Goal: Task Accomplishment & Management: Manage account settings

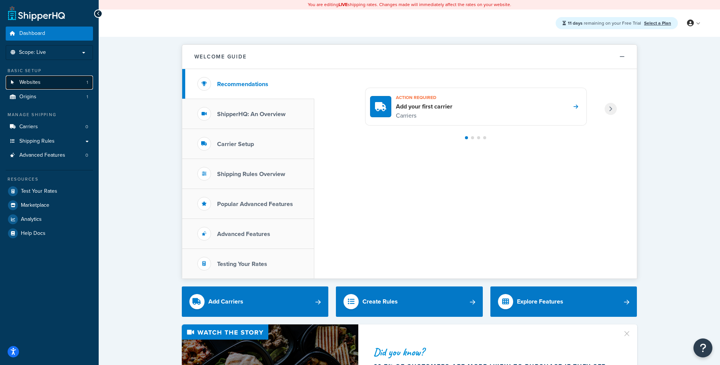
click at [78, 80] on link "Websites 1" at bounding box center [49, 83] width 87 height 14
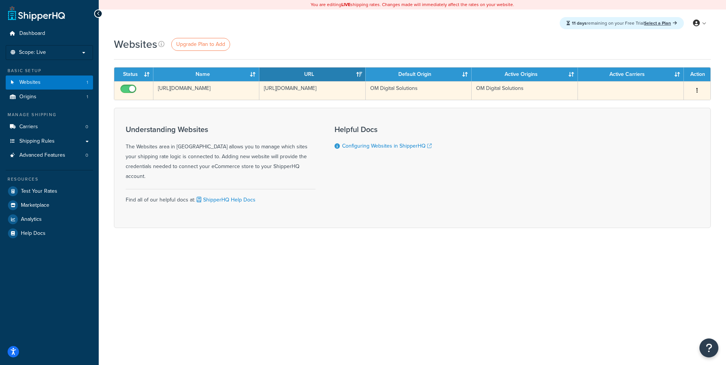
click at [697, 90] on icon "button" at bounding box center [698, 90] width 2 height 5
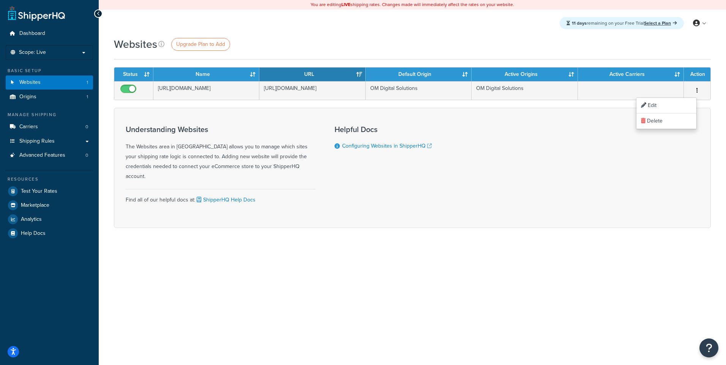
click at [264, 126] on h3 "Understanding Websites" at bounding box center [221, 129] width 190 height 8
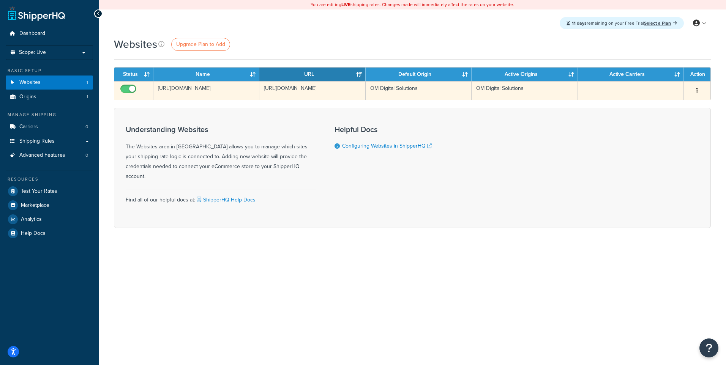
click at [166, 87] on td "[URL][DOMAIN_NAME]" at bounding box center [206, 90] width 106 height 19
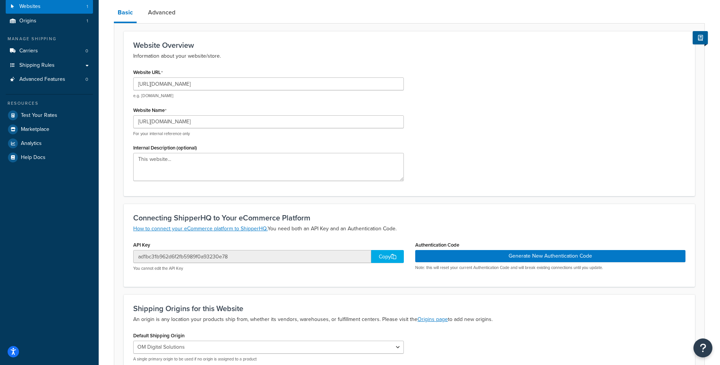
scroll to position [38, 0]
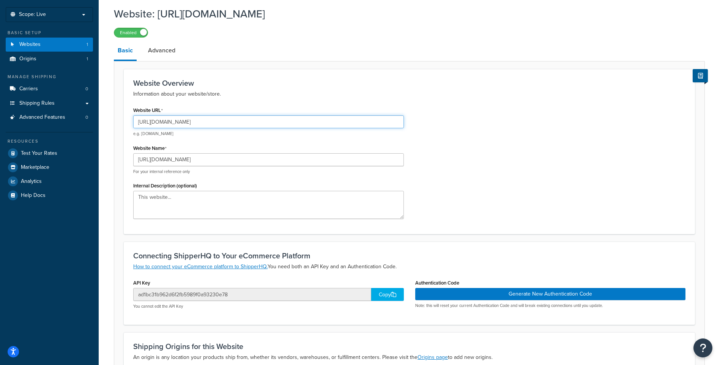
click at [242, 122] on input "https://explore.omsystem.com/pt/pt/" at bounding box center [268, 121] width 271 height 13
paste input "omd-nala.scandiweb.dev"
type input "https://omd-nala.scandiweb.dev/"
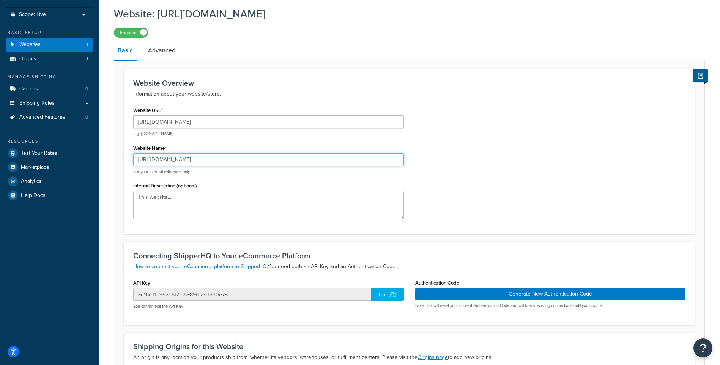
click at [251, 161] on input "https://explore.omsystem.com/pt/pt/" at bounding box center [268, 159] width 271 height 13
type input "O"
type input "NALA Dev Site"
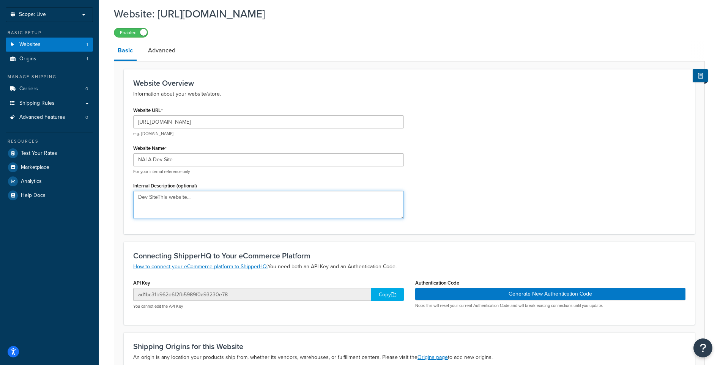
click at [216, 197] on textarea "Dev SiteThis website..." at bounding box center [268, 205] width 271 height 28
type textarea "Nala Dev"
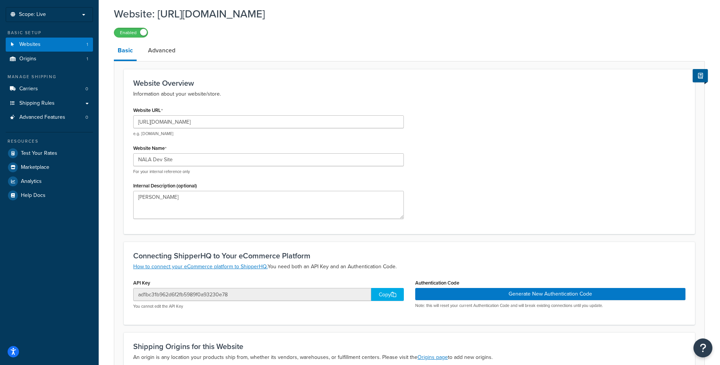
click at [377, 295] on div "Copy" at bounding box center [387, 294] width 33 height 13
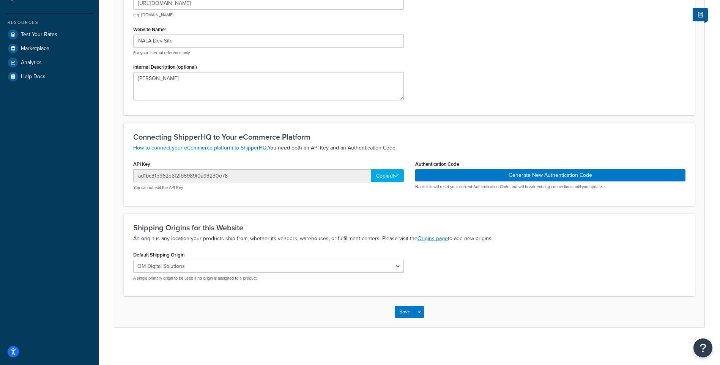
scroll to position [158, 0]
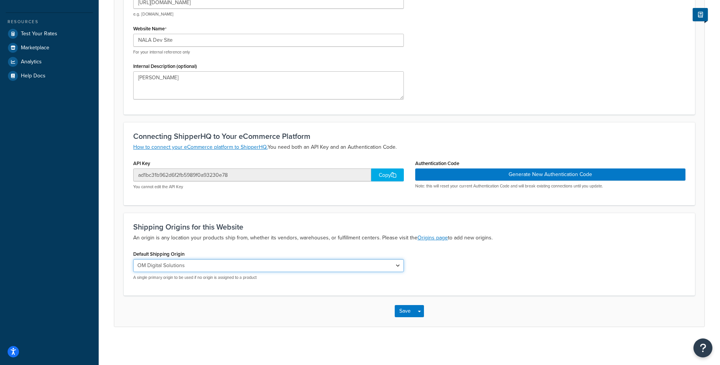
click at [291, 272] on select "OM Digital Solutions" at bounding box center [268, 265] width 271 height 13
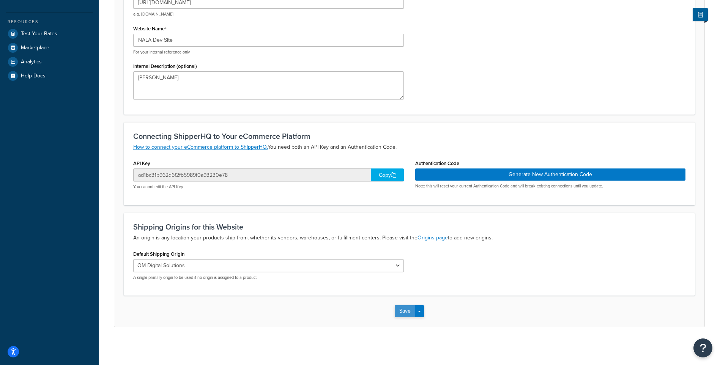
click at [407, 314] on button "Save" at bounding box center [405, 311] width 21 height 12
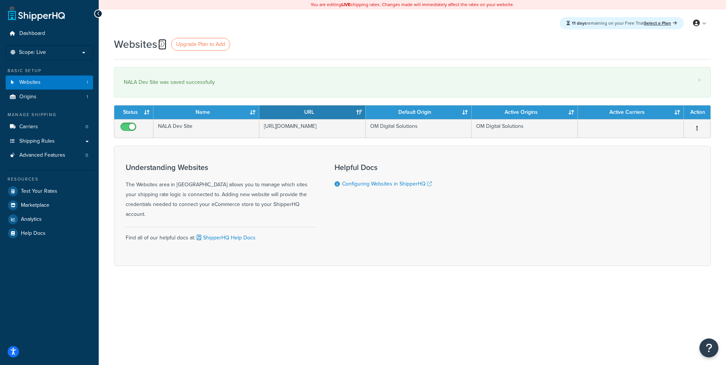
click at [160, 44] on icon at bounding box center [161, 44] width 6 height 6
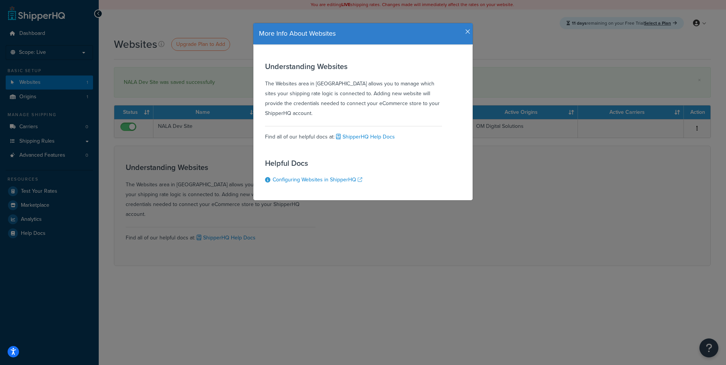
click at [465, 33] on icon "button" at bounding box center [467, 31] width 5 height 7
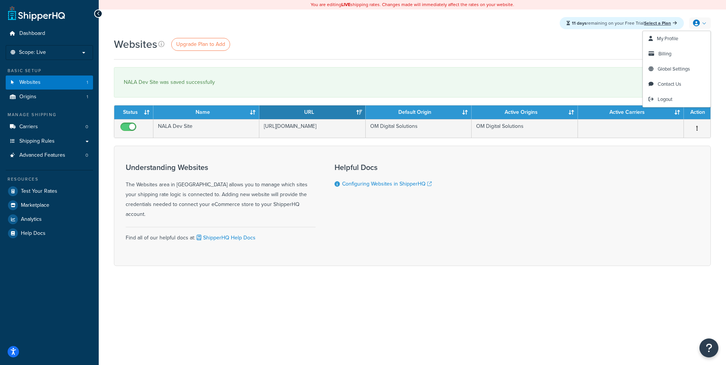
click at [706, 27] on link at bounding box center [700, 22] width 22 height 11
click at [672, 68] on span "Global Settings" at bounding box center [674, 68] width 32 height 7
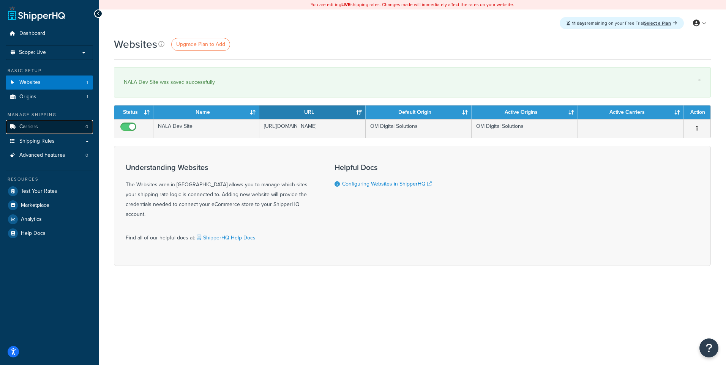
click at [65, 128] on link "Carriers 0" at bounding box center [49, 127] width 87 height 14
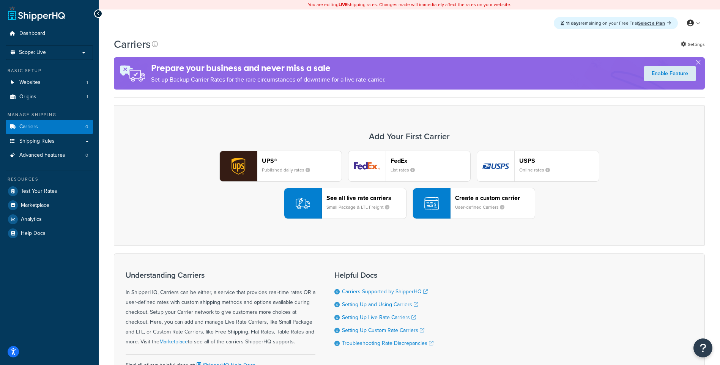
click at [409, 174] on div "FedEx List rates" at bounding box center [431, 166] width 80 height 18
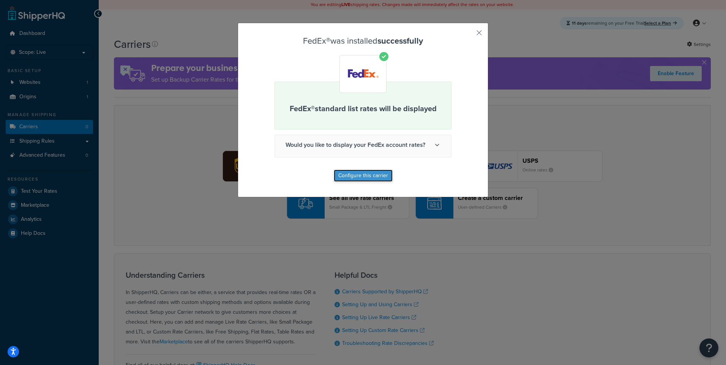
click at [362, 173] on button "Configure this carrier" at bounding box center [363, 176] width 59 height 12
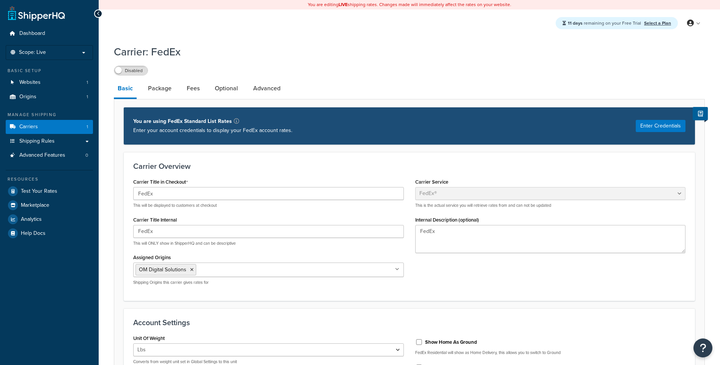
select select "fedEx"
select select "REGULAR_PICKUP"
select select "YOUR_PACKAGING"
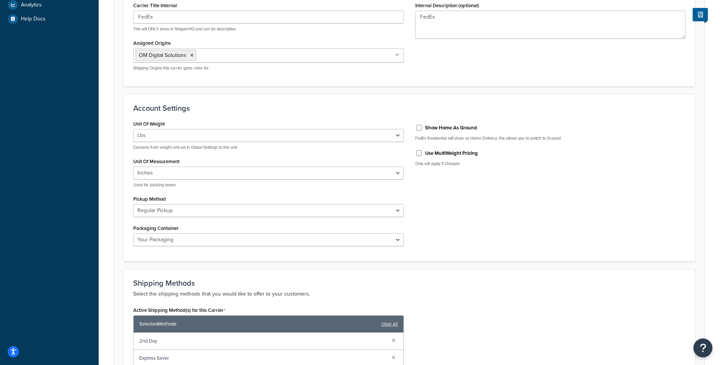
scroll to position [228, 0]
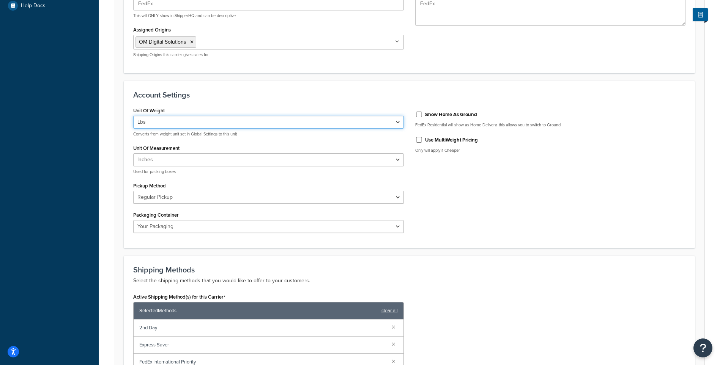
click at [244, 126] on select "Lbs Kgs Convert LBS to KG" at bounding box center [268, 122] width 271 height 13
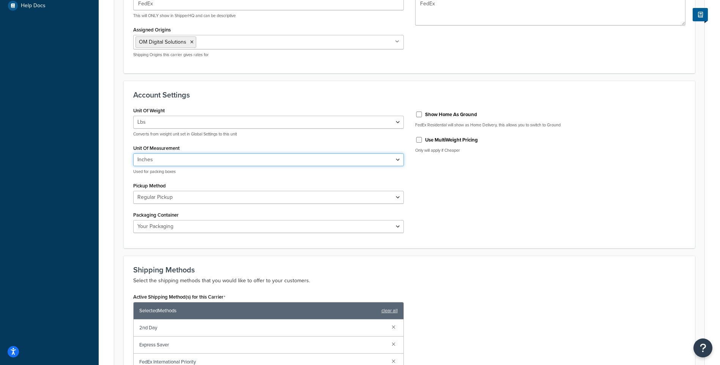
click at [231, 162] on select "Inches Centimetres" at bounding box center [268, 159] width 271 height 13
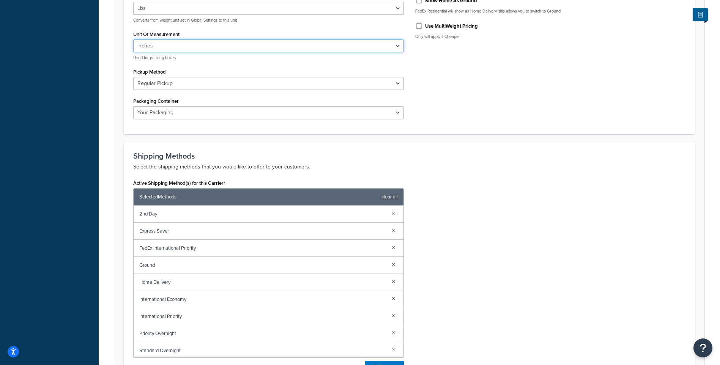
scroll to position [380, 0]
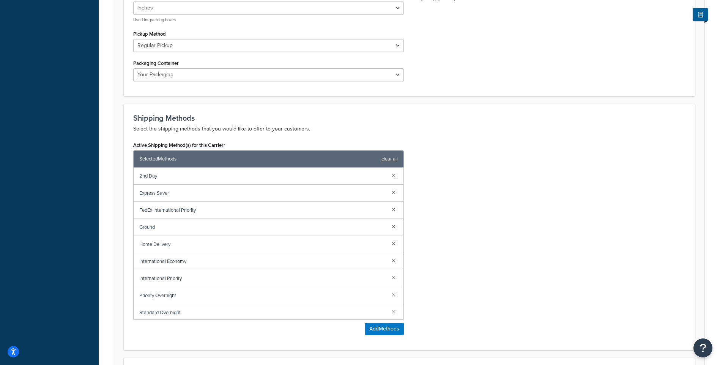
click at [194, 176] on span "2nd Day" at bounding box center [262, 176] width 246 height 11
click at [180, 179] on span "2nd Day" at bounding box center [262, 176] width 246 height 11
drag, startPoint x: 133, startPoint y: 183, endPoint x: 142, endPoint y: 180, distance: 9.6
click at [135, 183] on div "Selected Methods clear all 2nd Day Express Saver FedEx International Priority G…" at bounding box center [268, 235] width 271 height 170
click at [153, 175] on span "2nd Day" at bounding box center [262, 176] width 246 height 11
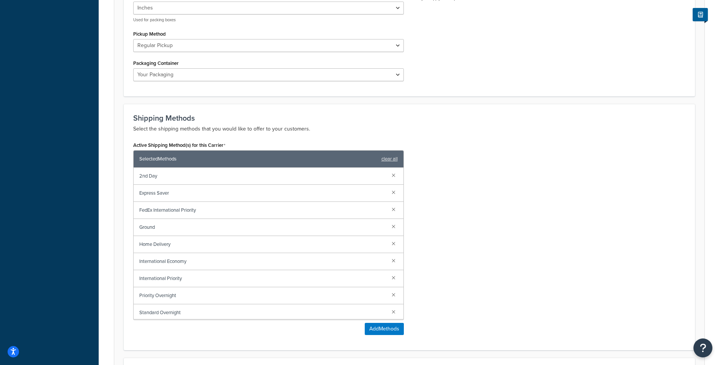
click at [153, 191] on span "Express Saver" at bounding box center [262, 193] width 246 height 11
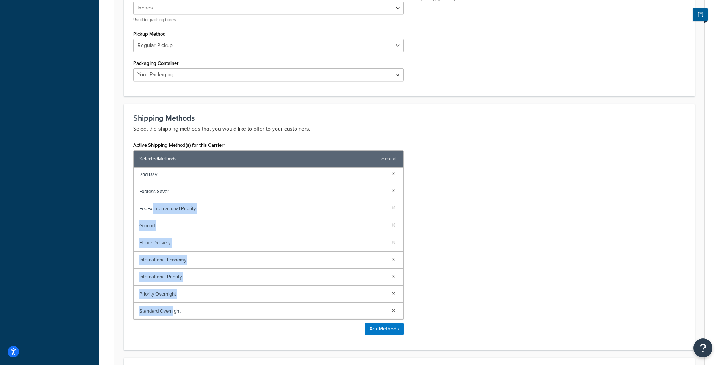
drag, startPoint x: 172, startPoint y: 308, endPoint x: 155, endPoint y: 212, distance: 97.4
click at [155, 212] on div "2nd Day Express Saver FedEx International Priority Ground Home Delivery Interna…" at bounding box center [269, 244] width 270 height 152
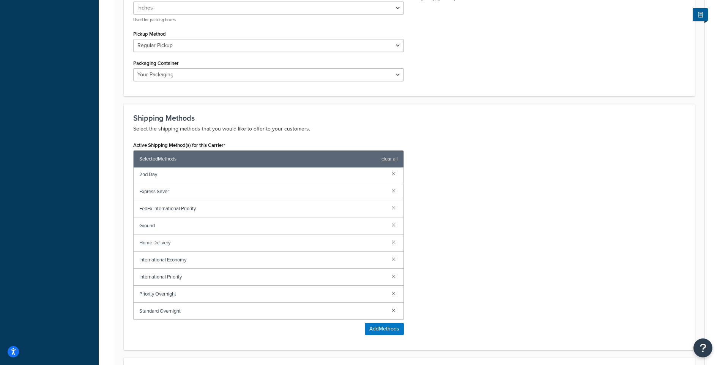
drag, startPoint x: 155, startPoint y: 212, endPoint x: 151, endPoint y: 198, distance: 14.5
click at [151, 198] on div "Express Saver" at bounding box center [269, 191] width 270 height 17
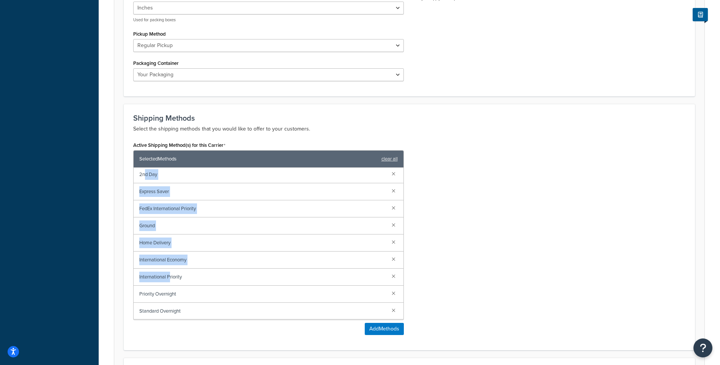
drag, startPoint x: 146, startPoint y: 180, endPoint x: 171, endPoint y: 275, distance: 98.2
click at [171, 275] on div "2nd Day Express Saver FedEx International Priority Ground Home Delivery Interna…" at bounding box center [269, 244] width 270 height 152
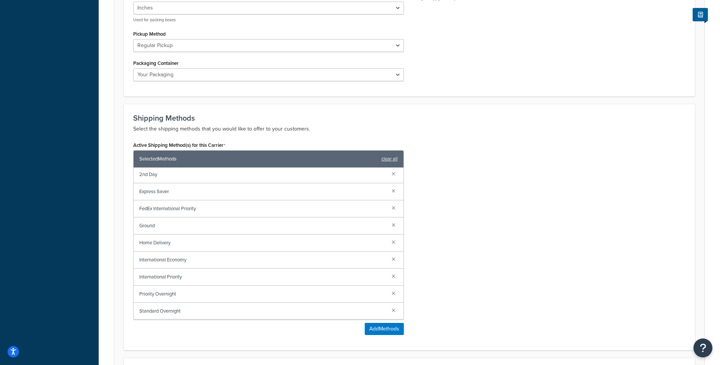
drag, startPoint x: 171, startPoint y: 275, endPoint x: 195, endPoint y: 302, distance: 36.0
click at [195, 302] on div "Priority Overnight" at bounding box center [269, 294] width 270 height 17
click at [390, 314] on link at bounding box center [394, 310] width 8 height 8
click at [393, 296] on link at bounding box center [394, 295] width 8 height 8
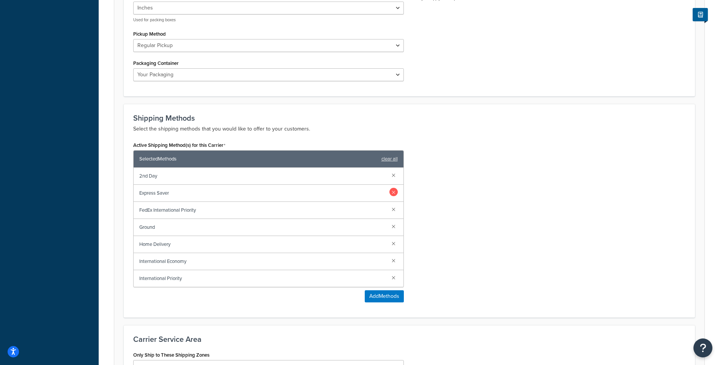
click at [394, 193] on link at bounding box center [394, 192] width 8 height 8
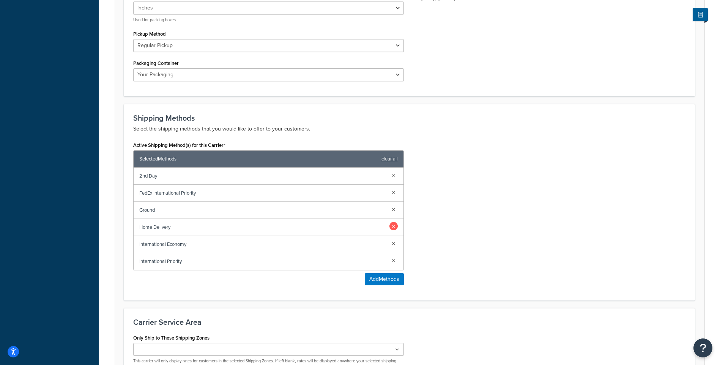
click at [395, 226] on link at bounding box center [394, 226] width 8 height 8
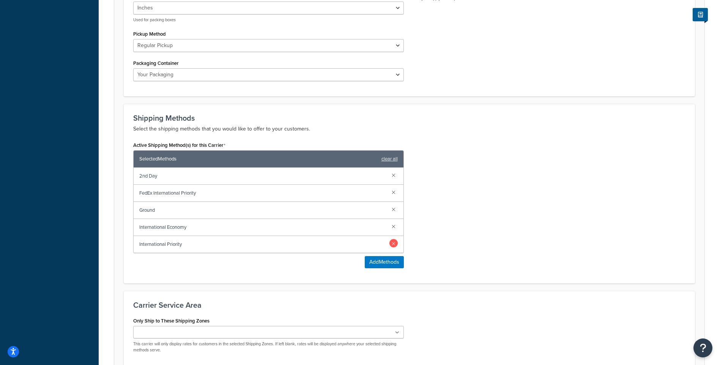
click at [394, 245] on link at bounding box center [394, 243] width 8 height 8
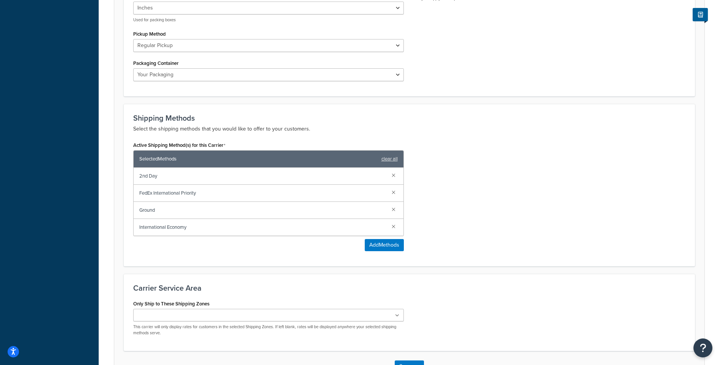
click at [98, 207] on div "Dashboard Scope: Live Basic Setup Websites 1 Origins 1 Manage Shipping Carriers…" at bounding box center [49, 20] width 99 height 801
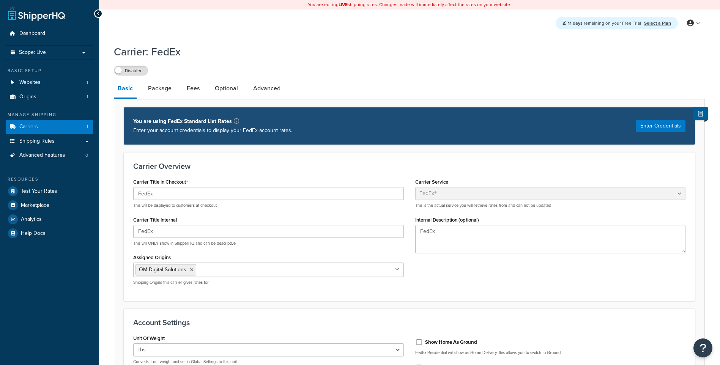
select select "fedEx"
select select "REGULAR_PICKUP"
select select "YOUR_PACKAGING"
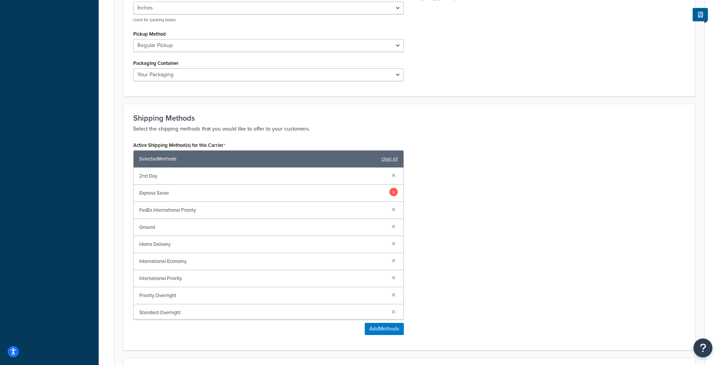
click at [390, 191] on link at bounding box center [394, 192] width 8 height 8
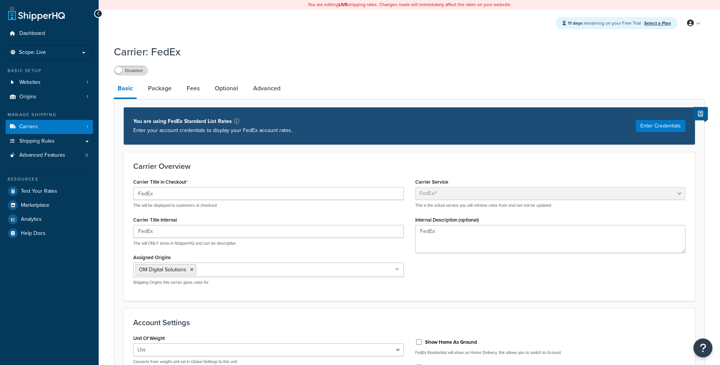
select select "fedEx"
select select "REGULAR_PICKUP"
select select "YOUR_PACKAGING"
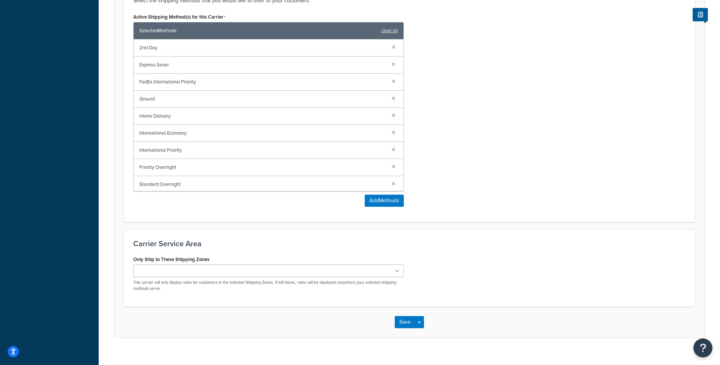
scroll to position [520, 0]
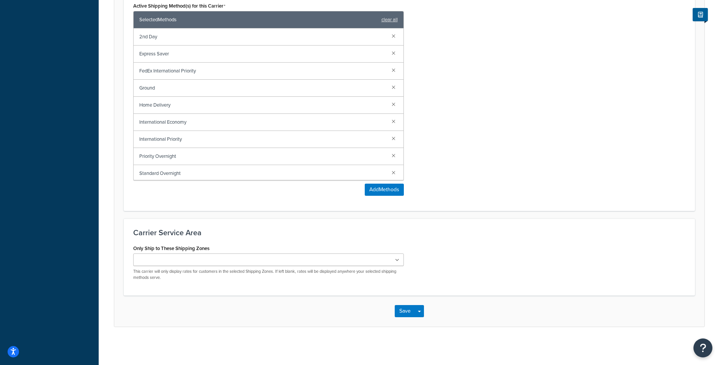
click at [172, 258] on input "Only Ship to These Shipping Zones" at bounding box center [169, 260] width 67 height 8
click at [196, 265] on ul at bounding box center [268, 260] width 271 height 13
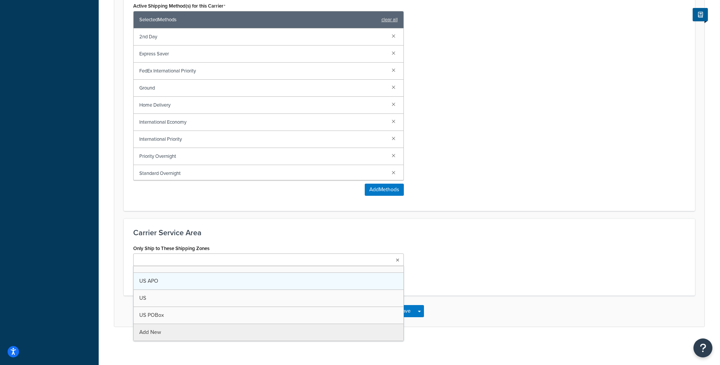
scroll to position [0, 0]
click at [458, 248] on div "Only Ship to These Shipping Zones US 48 US APO [GEOGRAPHIC_DATA] [GEOGRAPHIC_DA…" at bounding box center [410, 264] width 564 height 43
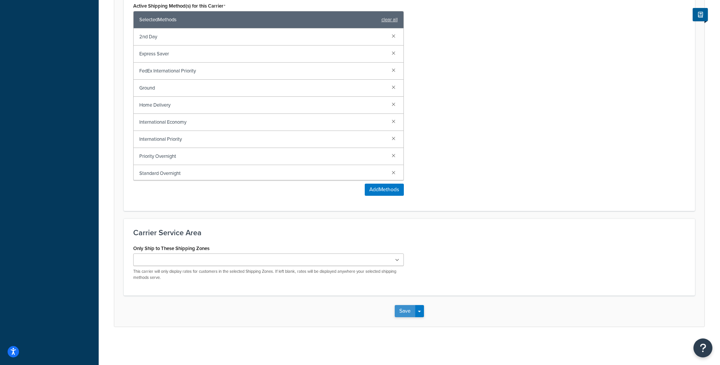
click at [405, 314] on button "Save" at bounding box center [405, 311] width 21 height 12
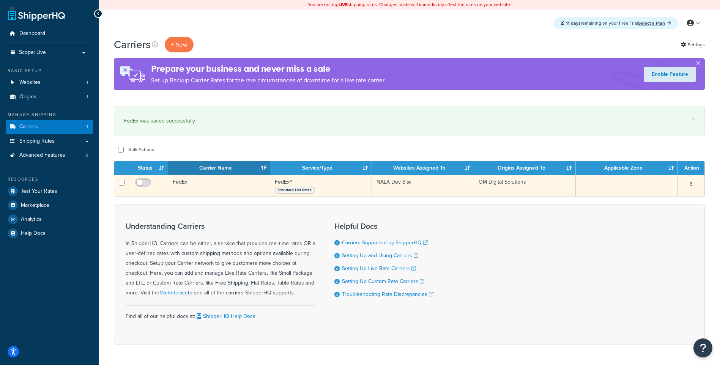
click at [300, 193] on span "Standard List Rates" at bounding box center [295, 190] width 40 height 7
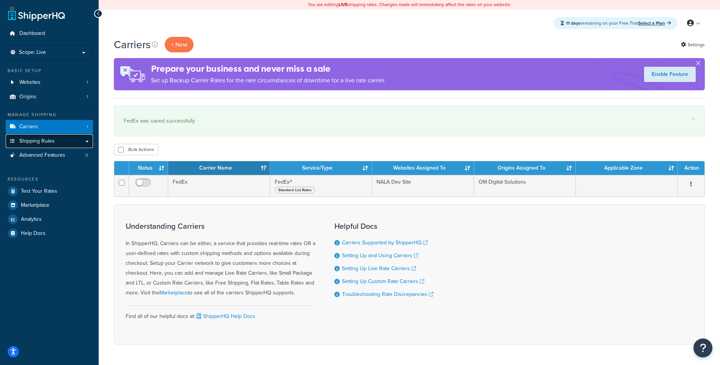
click at [51, 144] on span "Shipping Rules" at bounding box center [36, 141] width 35 height 6
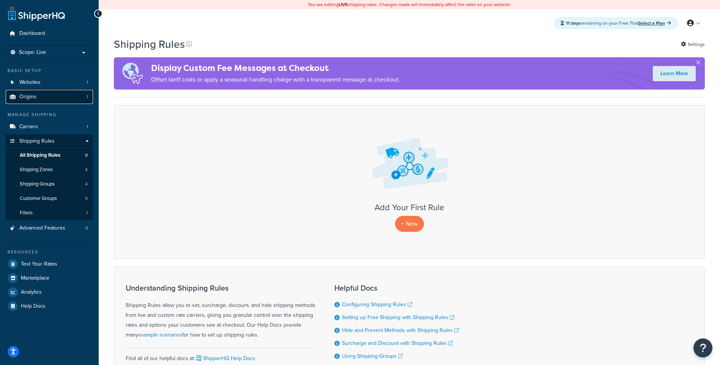
click at [51, 100] on link "Origins 1" at bounding box center [49, 97] width 87 height 14
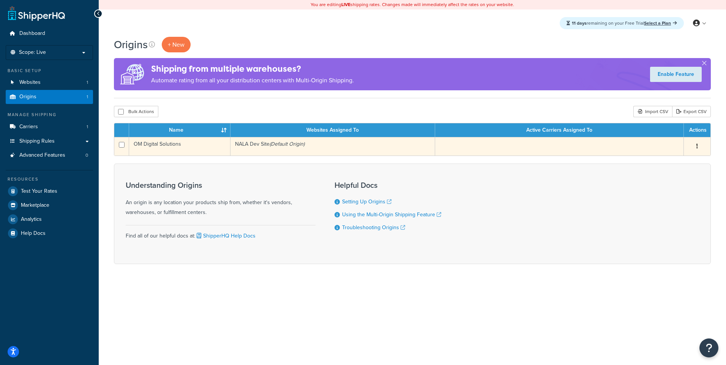
click at [182, 145] on td "OM Digital Solutions" at bounding box center [179, 146] width 101 height 19
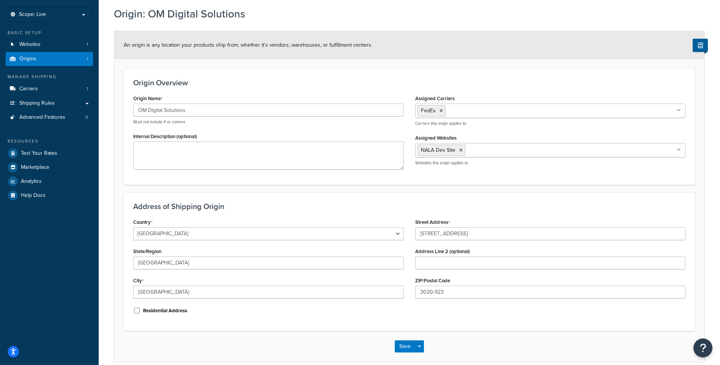
scroll to position [73, 0]
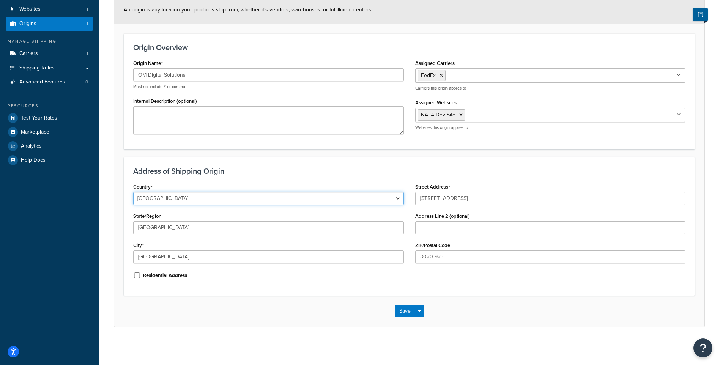
click at [218, 196] on select "[GEOGRAPHIC_DATA] [GEOGRAPHIC_DATA] [GEOGRAPHIC_DATA] [GEOGRAPHIC_DATA] [GEOGRA…" at bounding box center [268, 198] width 271 height 13
select select "1000"
click at [133, 192] on select "[GEOGRAPHIC_DATA] [GEOGRAPHIC_DATA] [GEOGRAPHIC_DATA] [GEOGRAPHIC_DATA] [GEOGRA…" at bounding box center [268, 198] width 271 height 13
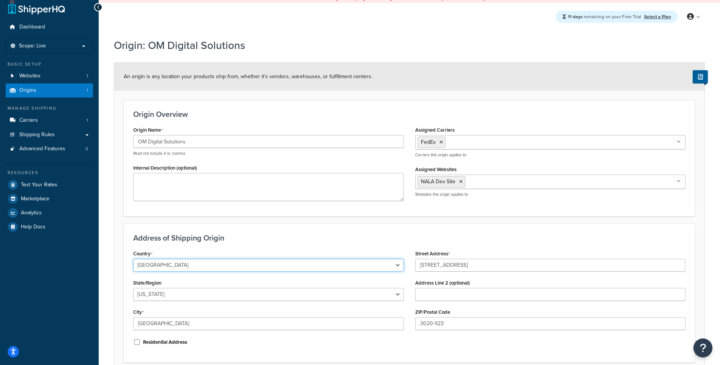
scroll to position [0, 0]
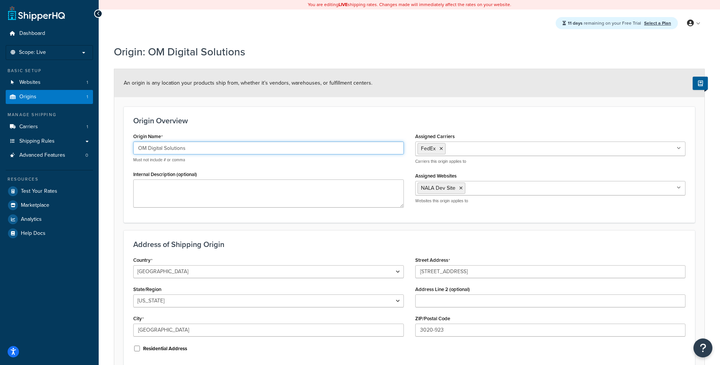
click at [229, 150] on input "OM Digital Solutions" at bounding box center [268, 148] width 271 height 13
type input "D"
type input "OM Digital Solutions [GEOGRAPHIC_DATA]"
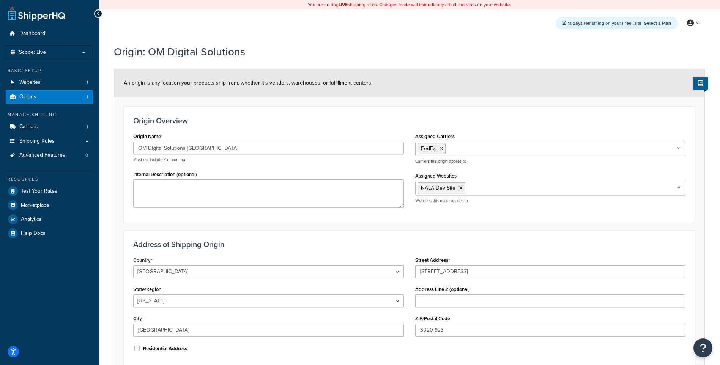
click at [419, 112] on div "Origin Overview Origin Name OM Digital Solutions [GEOGRAPHIC_DATA] Must not inc…" at bounding box center [410, 165] width 572 height 116
click at [305, 193] on textarea "Internal Description (optional)" at bounding box center [268, 194] width 271 height 28
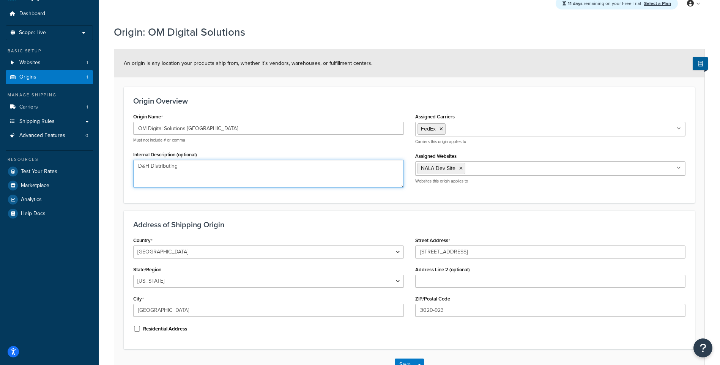
scroll to position [38, 0]
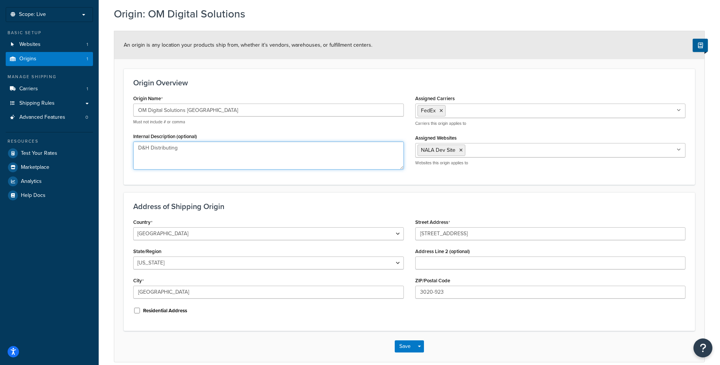
type textarea "D&H Distributing"
click at [207, 263] on select "[US_STATE] [US_STATE] [US_STATE] [US_STATE] [US_STATE] Armed Forces Americas Ar…" at bounding box center [268, 263] width 271 height 13
click at [215, 266] on select "[US_STATE] [US_STATE] [US_STATE] [US_STATE] [US_STATE] Armed Forces Americas Ar…" at bounding box center [268, 263] width 271 height 13
select select "38"
click at [133, 257] on select "Alabama Alaska American Samoa Arizona Arkansas Armed Forces Americas Armed Forc…" at bounding box center [268, 263] width 271 height 13
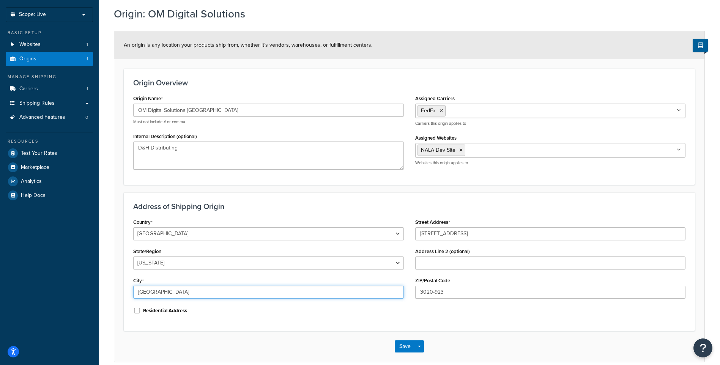
click at [233, 295] on input "Coimbra" at bounding box center [268, 292] width 271 height 13
type input "Middletown"
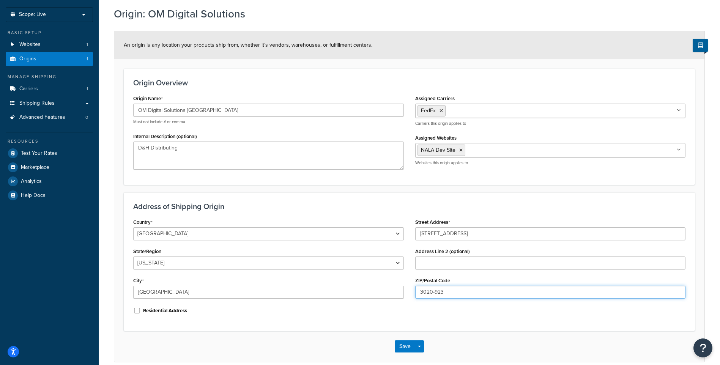
click at [434, 292] on input "3020-923" at bounding box center [550, 292] width 271 height 13
type input "17057"
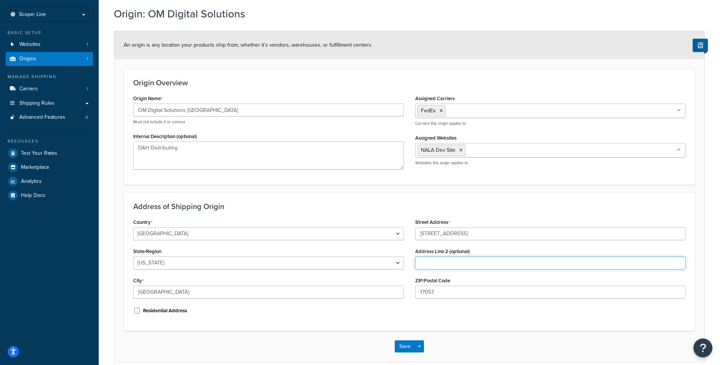
click at [451, 259] on input "Address Line 2 (optional)" at bounding box center [550, 263] width 271 height 13
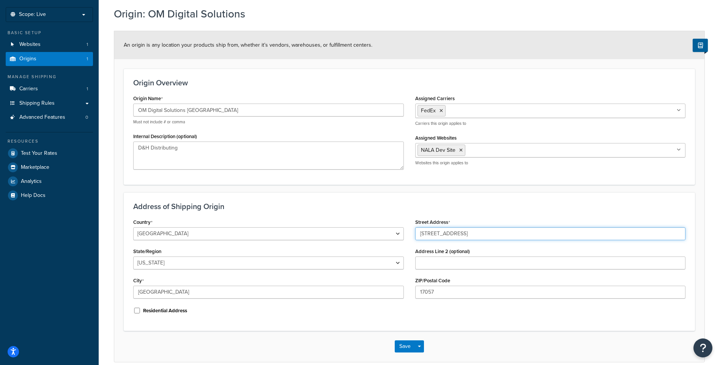
click at [466, 234] on input "Rua de Alcorredores, 43A, 3020-923 Fornos" at bounding box center [550, 233] width 271 height 13
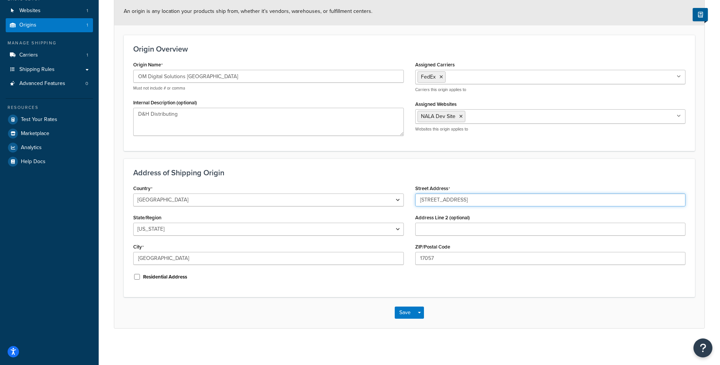
scroll to position [73, 0]
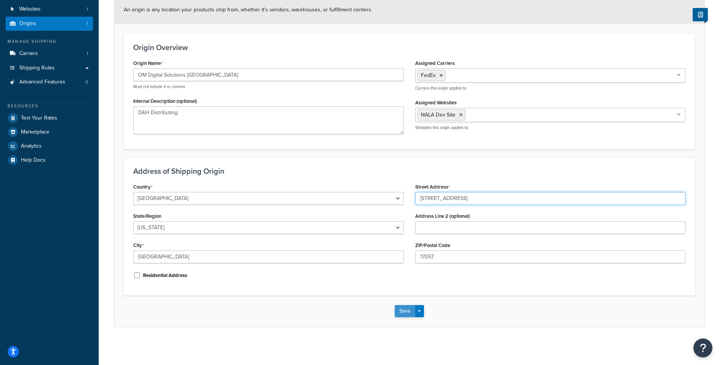
type input "1011 Rosedale Ave Ste 100"
click at [405, 306] on button "Save" at bounding box center [405, 311] width 21 height 12
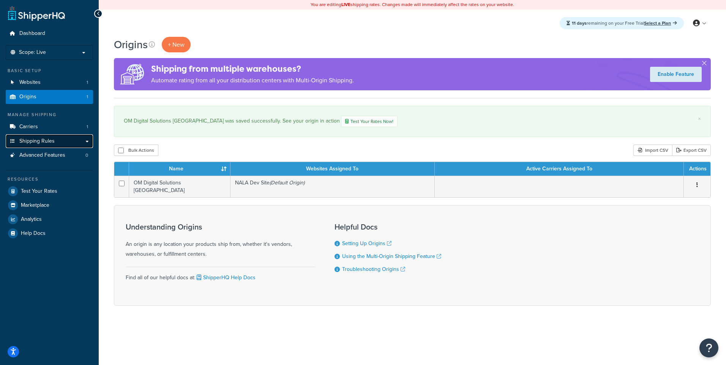
click at [46, 139] on span "Shipping Rules" at bounding box center [36, 141] width 35 height 6
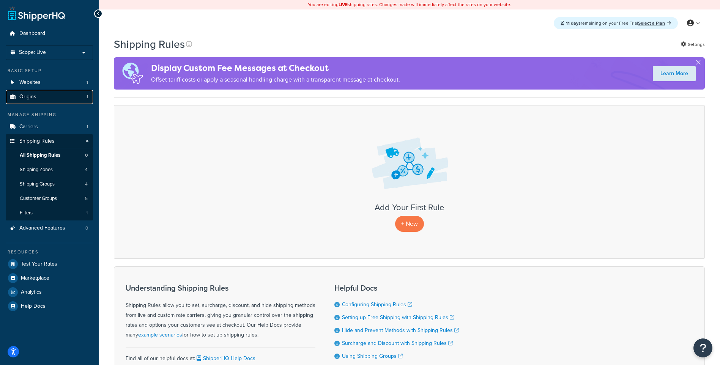
click at [59, 93] on link "Origins 1" at bounding box center [49, 97] width 87 height 14
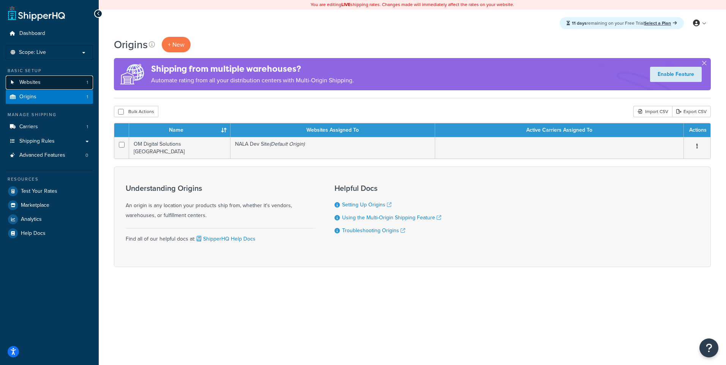
click at [54, 81] on link "Websites 1" at bounding box center [49, 83] width 87 height 14
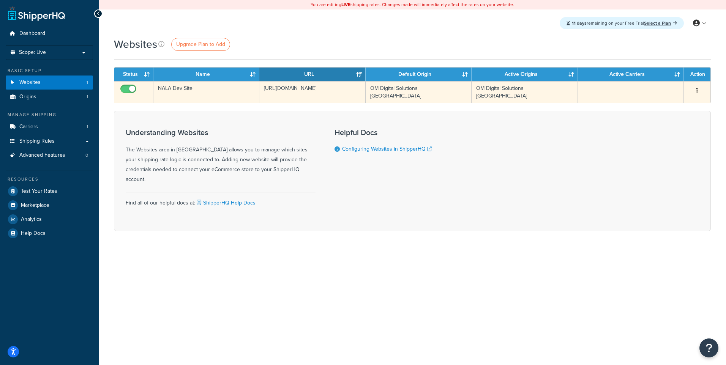
click at [704, 91] on div "Edit Delete" at bounding box center [697, 91] width 17 height 12
click at [700, 92] on button "button" at bounding box center [697, 91] width 11 height 12
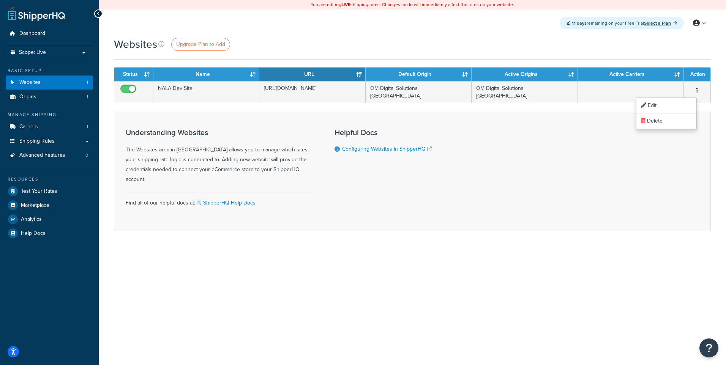
click at [216, 145] on div "Understanding Websites The Websites area in ShipperHQ allows you to manage whic…" at bounding box center [221, 156] width 190 height 56
click at [219, 199] on link "ShipperHQ Help Docs" at bounding box center [225, 203] width 60 height 8
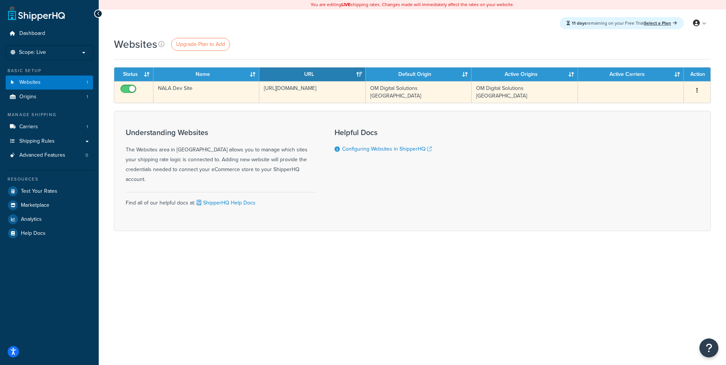
click at [266, 93] on td "[URL][DOMAIN_NAME]" at bounding box center [312, 92] width 106 height 22
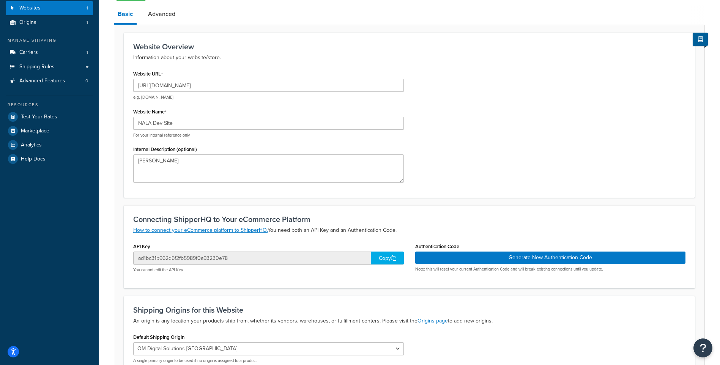
scroll to position [76, 0]
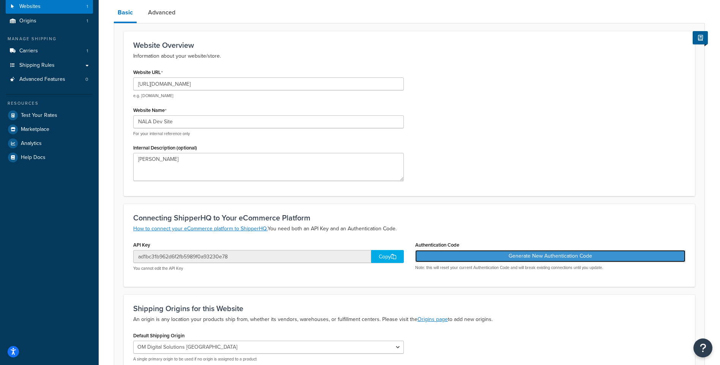
click at [526, 255] on button "Generate New Authentication Code" at bounding box center [550, 256] width 271 height 12
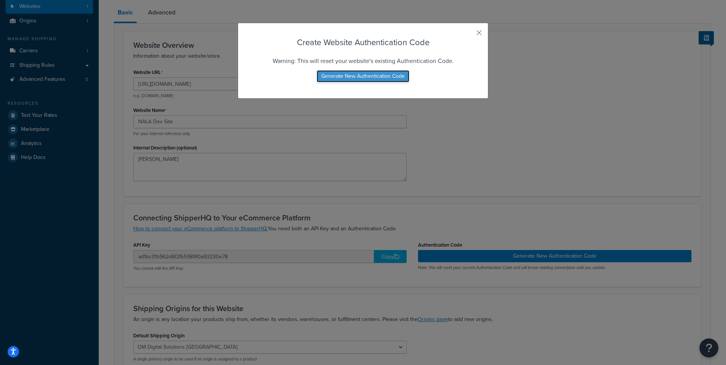
click at [363, 76] on button "Generate New Authentication Code" at bounding box center [363, 76] width 93 height 12
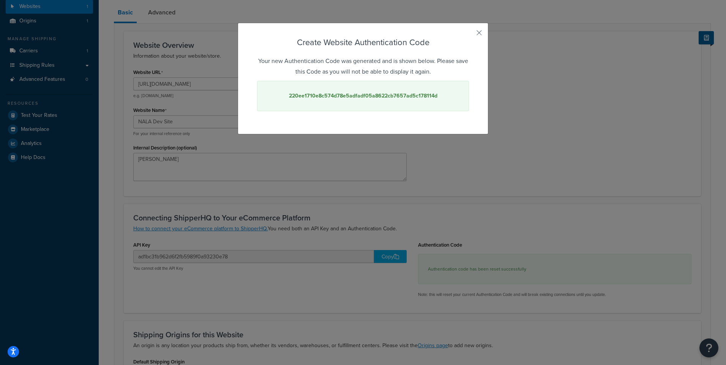
click at [387, 96] on strong "220ee1710e8c574d78e5adfadf05a8622cb7657ad5c178114d" at bounding box center [363, 96] width 148 height 8
copy strong "220ee1710e8c574d78e5adfadf05a8622cb7657ad5c178114d"
click at [469, 35] on button "button" at bounding box center [468, 36] width 2 height 2
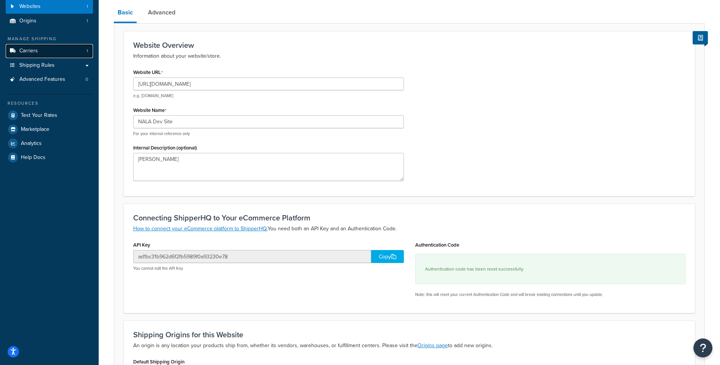
click at [63, 54] on link "Carriers 1" at bounding box center [49, 51] width 87 height 14
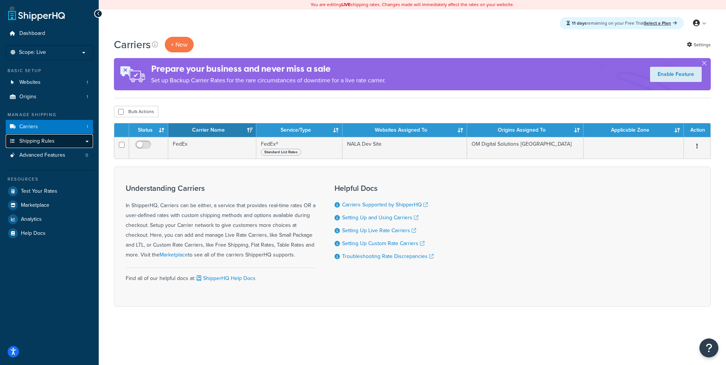
click at [53, 142] on span "Shipping Rules" at bounding box center [36, 141] width 35 height 6
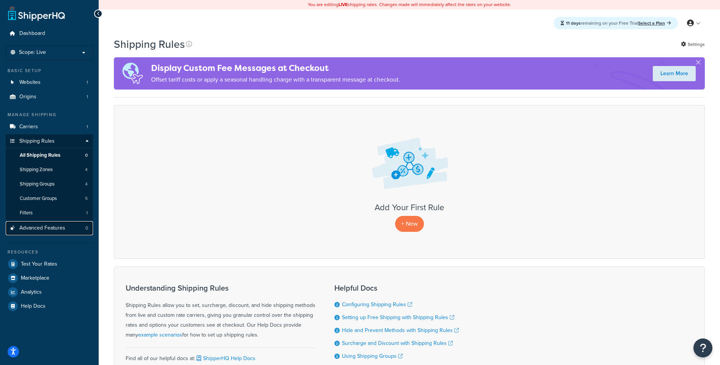
click at [46, 233] on link "Advanced Features 0" at bounding box center [49, 228] width 87 height 14
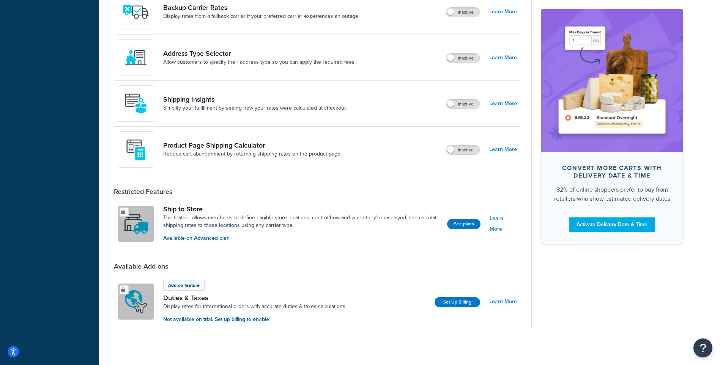
scroll to position [462, 0]
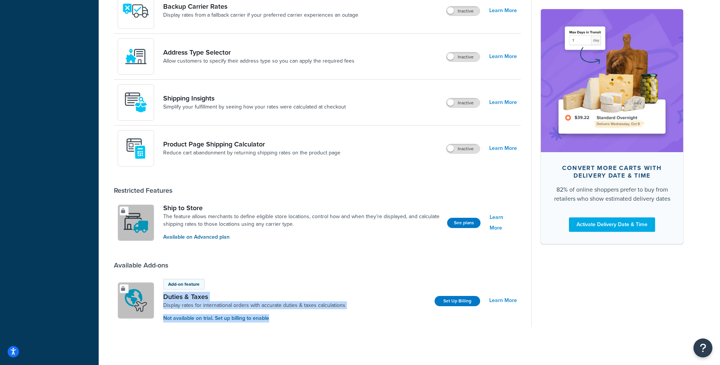
drag, startPoint x: 161, startPoint y: 294, endPoint x: 329, endPoint y: 315, distance: 170.0
click at [329, 315] on div "Add-on feature Duties & Taxes Display rates for international orders with accur…" at bounding box center [235, 301] width 234 height 44
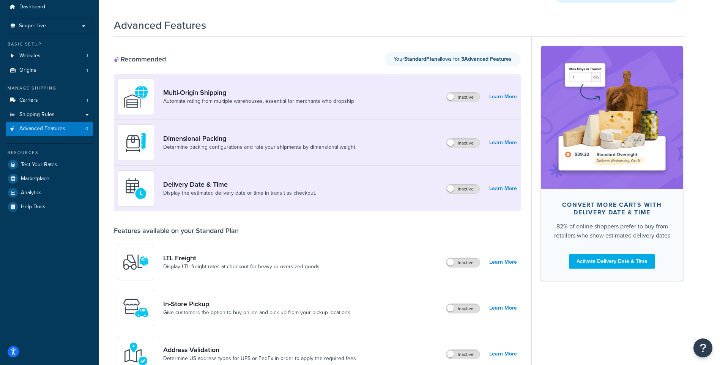
scroll to position [0, 0]
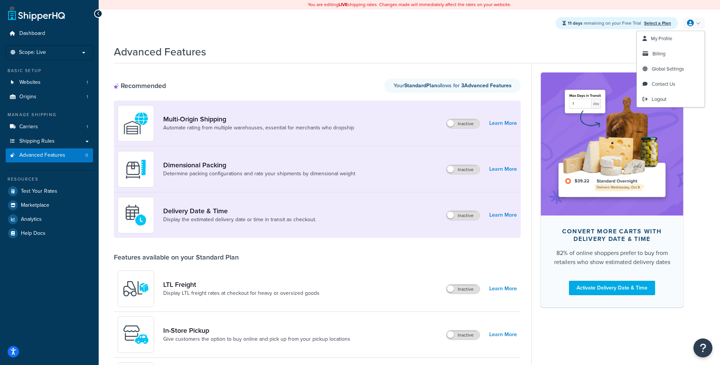
click at [692, 19] on link at bounding box center [695, 22] width 22 height 11
click at [669, 35] on link "My Profile" at bounding box center [671, 38] width 68 height 15
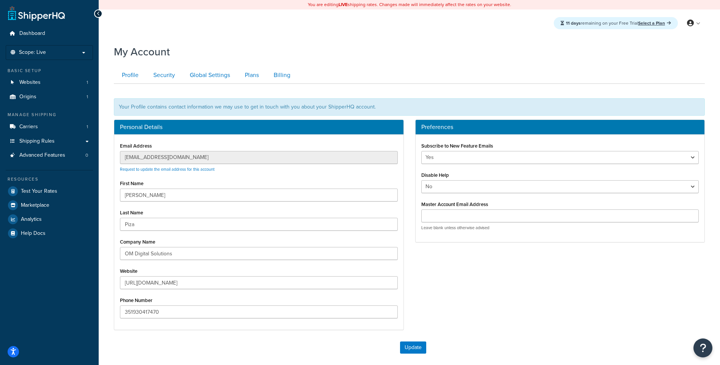
click at [438, 65] on div "Profile Security Global Settings Plans Billing Your Profile contains contact in…" at bounding box center [409, 212] width 591 height 299
click at [177, 196] on input "Gustavo" at bounding box center [259, 195] width 278 height 13
type input "A"
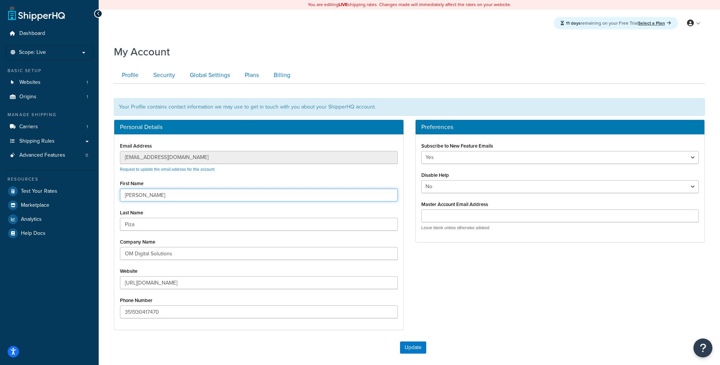
type input "Alex"
type input "Teller"
click at [600, 339] on form "Your Profile contains contact information we may use to get in touch with you a…" at bounding box center [409, 223] width 591 height 278
click at [258, 314] on input "351930417470" at bounding box center [259, 312] width 278 height 13
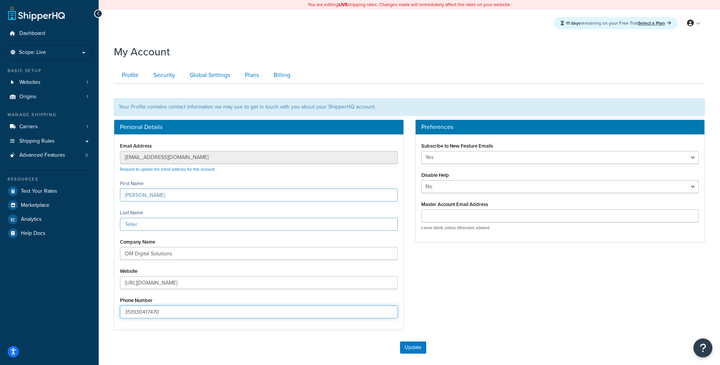
click at [258, 314] on input "351930417470" at bounding box center [259, 312] width 278 height 13
type input "9176281814"
click at [444, 294] on div "Personal Details Email Address ecommerceit@om-digitalsolutions.com Request to u…" at bounding box center [409, 229] width 603 height 218
click at [237, 283] on input "https://explore.omsystem.com/pt/pt/" at bounding box center [259, 282] width 278 height 13
drag, startPoint x: 195, startPoint y: 284, endPoint x: 217, endPoint y: 280, distance: 22.4
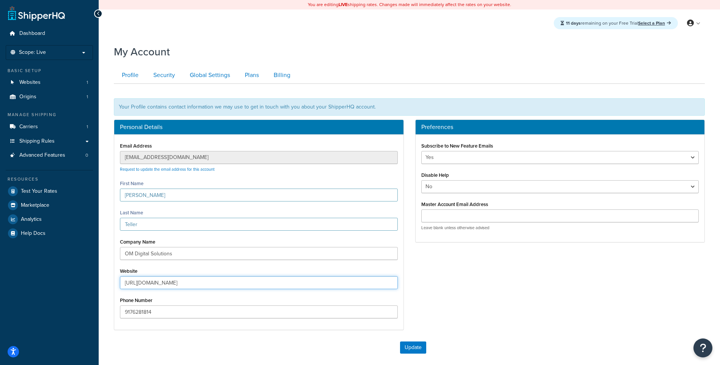
click at [217, 280] on input "https://explore.omsystem.com/pt/pt/" at bounding box center [259, 282] width 278 height 13
click at [216, 283] on input "https://explore.omsystem.com/pt/pt/" at bounding box center [259, 282] width 278 height 13
paste input "omd.scandiweb.dev/us/en"
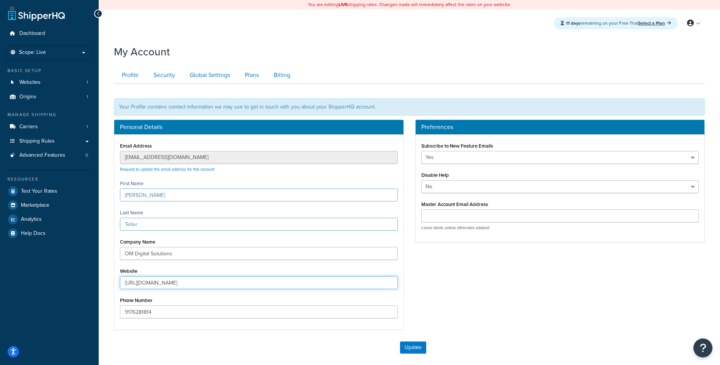
drag, startPoint x: 190, startPoint y: 281, endPoint x: 245, endPoint y: 282, distance: 55.8
click at [245, 282] on input "https://omd.scandiweb.dev/us/en/" at bounding box center [259, 282] width 278 height 13
type input "https://omd.scandiweb.dev"
click at [175, 314] on input "9176281814" at bounding box center [259, 312] width 278 height 13
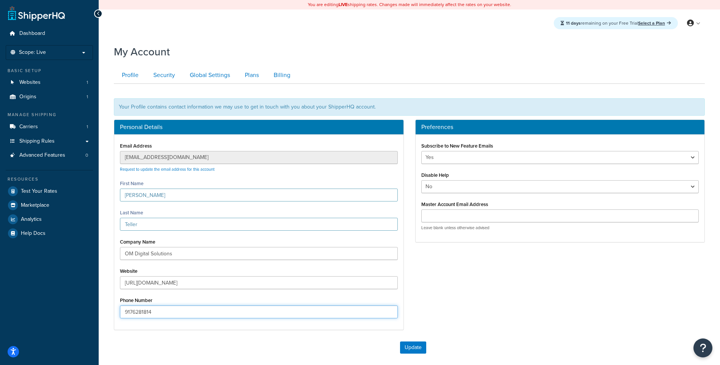
click at [175, 314] on input "9176281814" at bounding box center [259, 312] width 278 height 13
paste input "1-585-397-6779"
type input "1-585-397-6779"
click at [405, 349] on button "Update" at bounding box center [413, 348] width 26 height 12
